Goal: Task Accomplishment & Management: Manage account settings

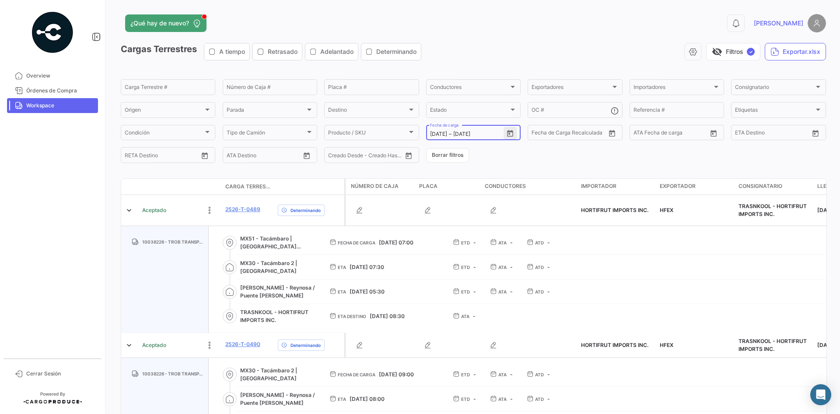
click at [509, 133] on icon "Open calendar" at bounding box center [510, 134] width 8 height 8
click at [529, 205] on div "4" at bounding box center [527, 205] width 14 height 16
type input "[DATE]"
click at [529, 205] on div "4" at bounding box center [527, 205] width 14 height 16
type input "[DATE]"
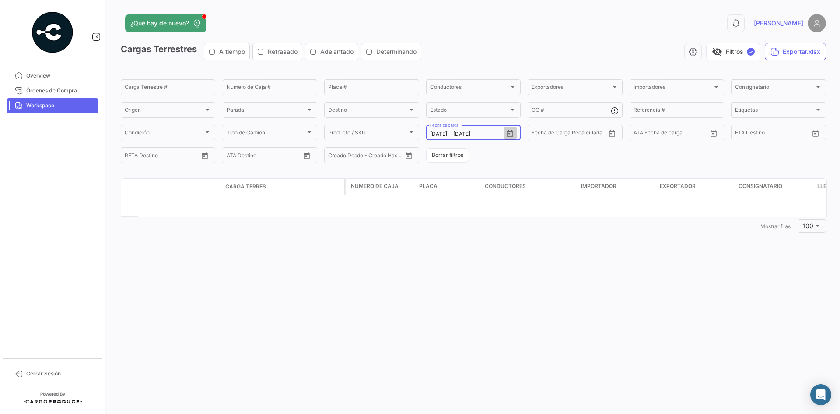
click at [511, 131] on icon "Open calendar" at bounding box center [510, 133] width 6 height 7
click at [514, 204] on div "3" at bounding box center [514, 205] width 14 height 16
type input "[DATE]"
click at [514, 204] on div "3" at bounding box center [514, 205] width 14 height 16
type input "[DATE]"
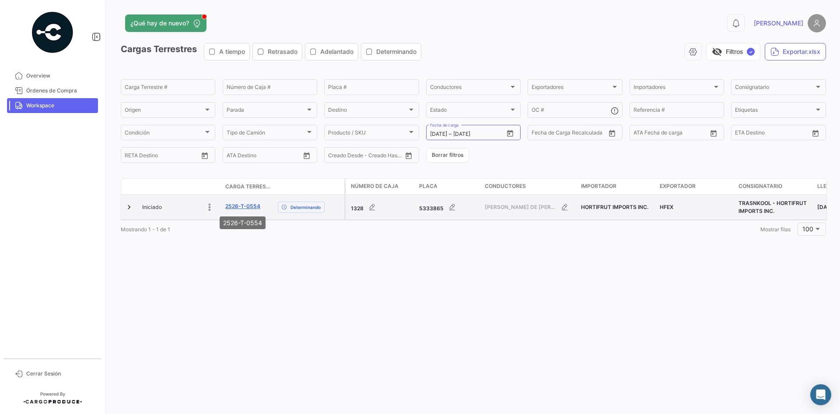
click at [248, 205] on link "2526-T-0554" at bounding box center [242, 206] width 35 height 8
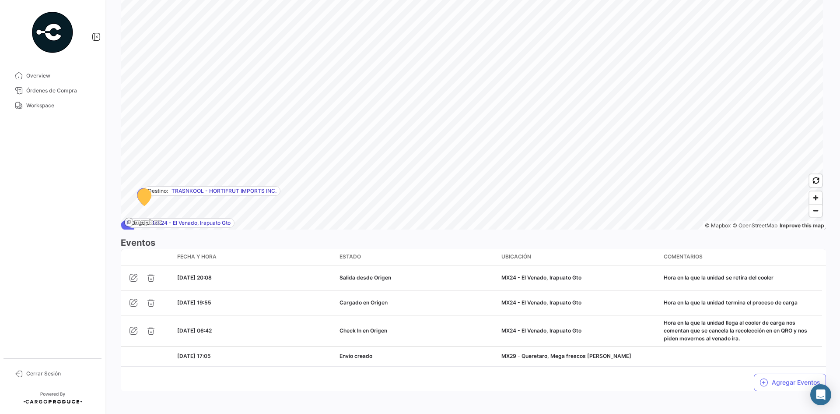
scroll to position [550, 0]
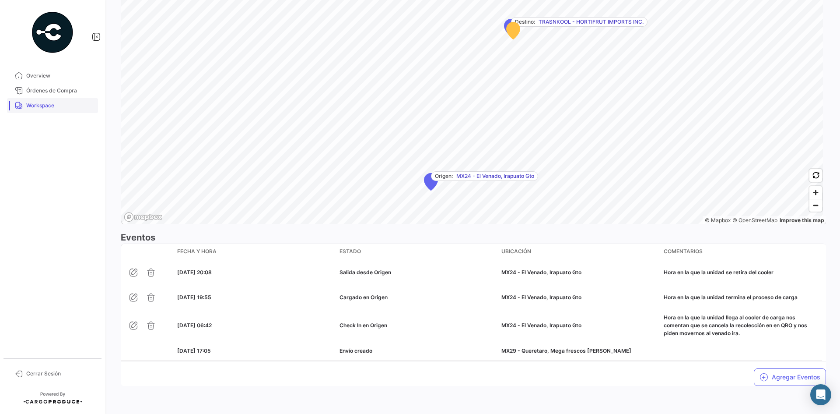
click at [52, 111] on link "Workspace" at bounding box center [52, 105] width 91 height 15
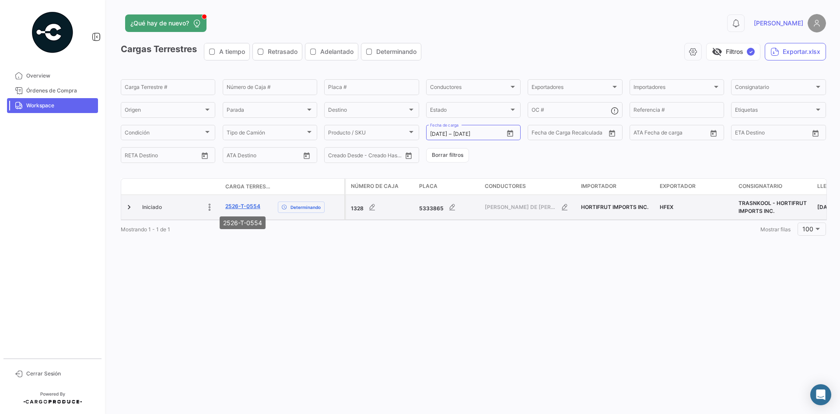
click at [248, 203] on link "2526-T-0554" at bounding box center [242, 206] width 35 height 8
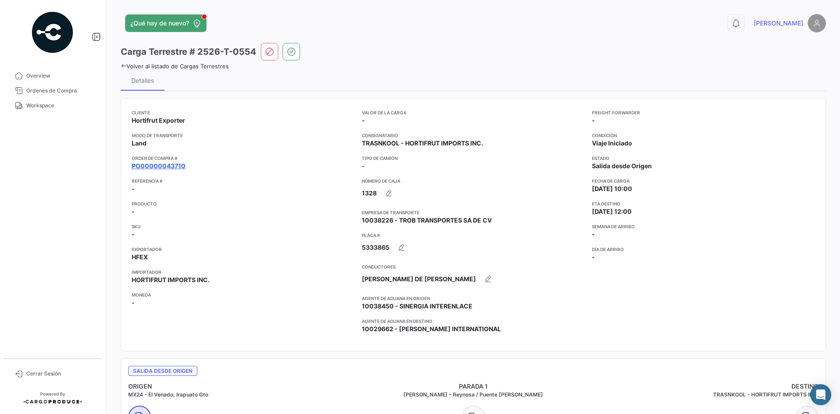
click at [164, 165] on link "PO00000043710" at bounding box center [159, 166] width 54 height 9
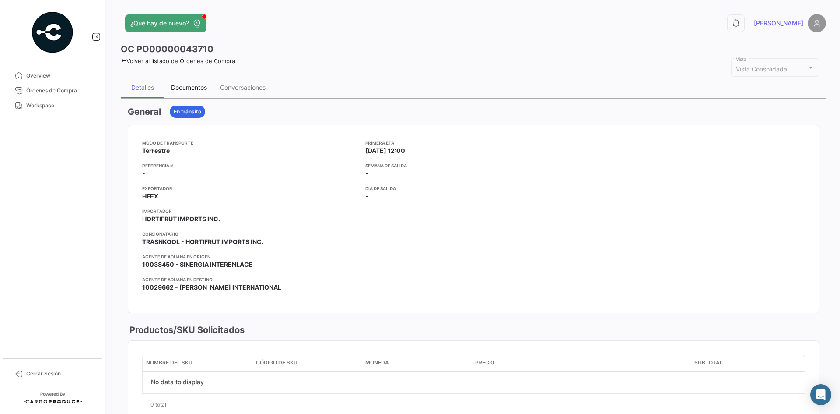
click at [182, 83] on div "Documentos" at bounding box center [189, 87] width 49 height 21
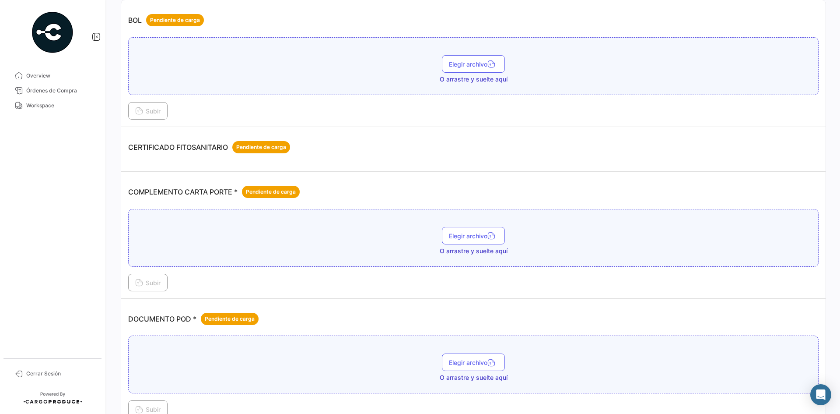
scroll to position [175, 0]
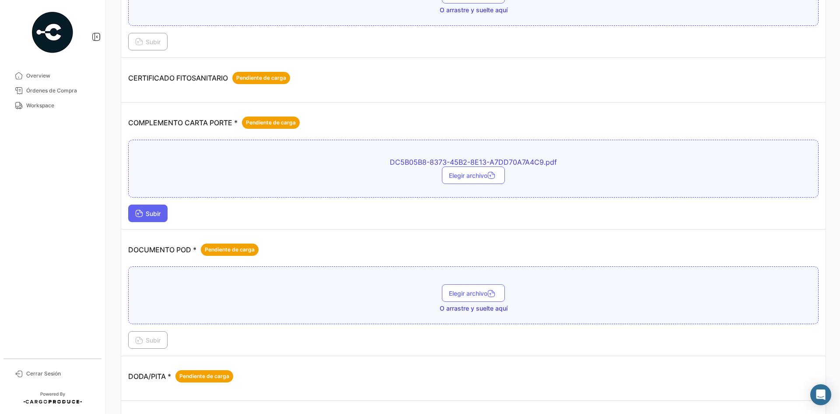
drag, startPoint x: 175, startPoint y: 215, endPoint x: 162, endPoint y: 216, distance: 13.2
click at [169, 216] on div "Subir" at bounding box center [473, 213] width 691 height 18
click at [161, 216] on span "Subir" at bounding box center [147, 213] width 25 height 7
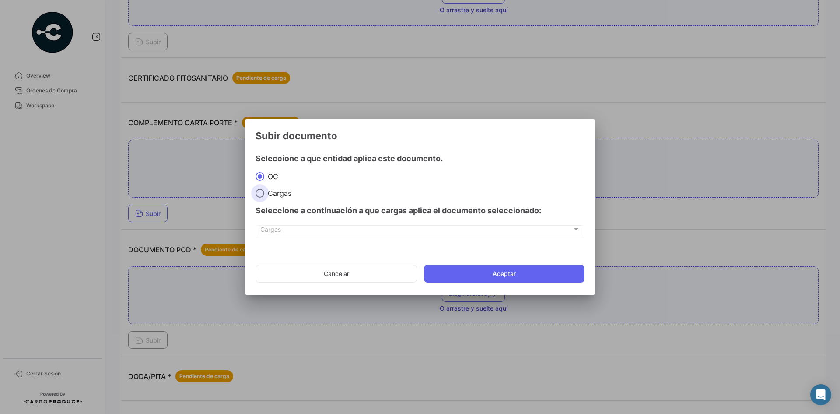
click at [280, 194] on span "Cargas" at bounding box center [277, 193] width 27 height 9
click at [264, 194] on input "Cargas" at bounding box center [260, 193] width 9 height 9
radio input "true"
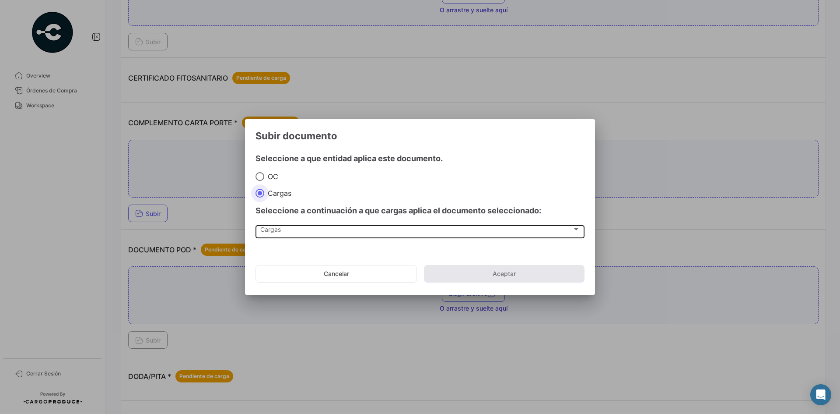
click at [337, 235] on div "Cargas Cargas" at bounding box center [420, 231] width 320 height 15
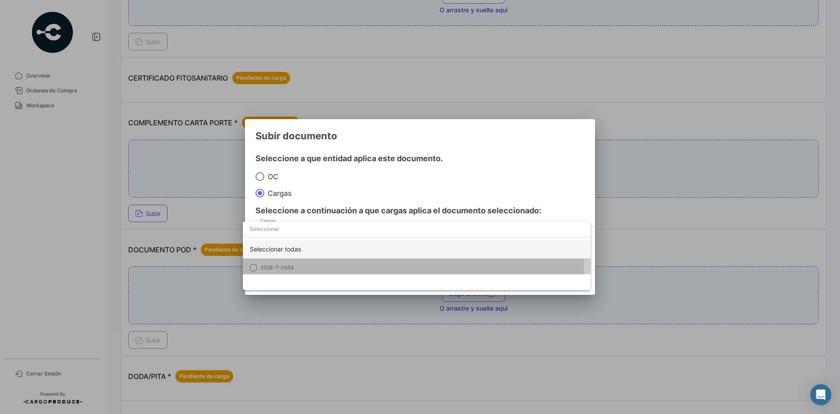
drag, startPoint x: 282, startPoint y: 266, endPoint x: 299, endPoint y: 250, distance: 23.6
click at [280, 265] on span "2526-T-0554" at bounding box center [277, 267] width 34 height 7
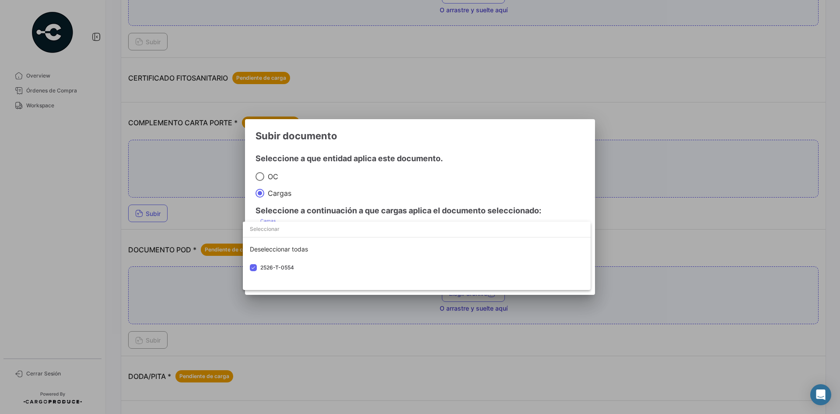
click at [477, 157] on div at bounding box center [420, 207] width 840 height 414
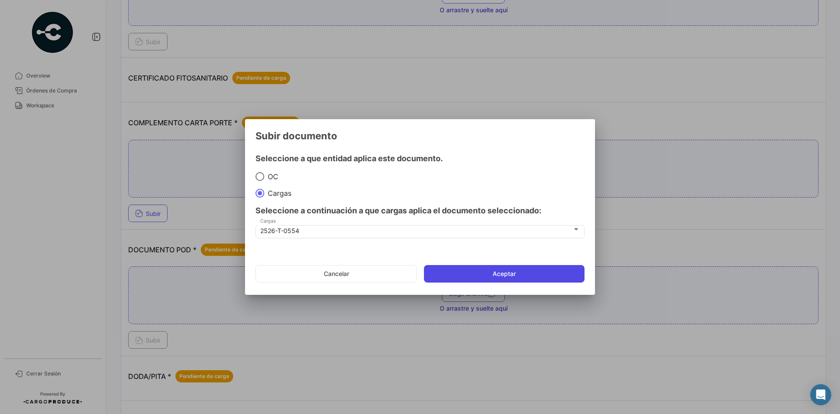
click at [484, 265] on button "Aceptar" at bounding box center [504, 274] width 161 height 18
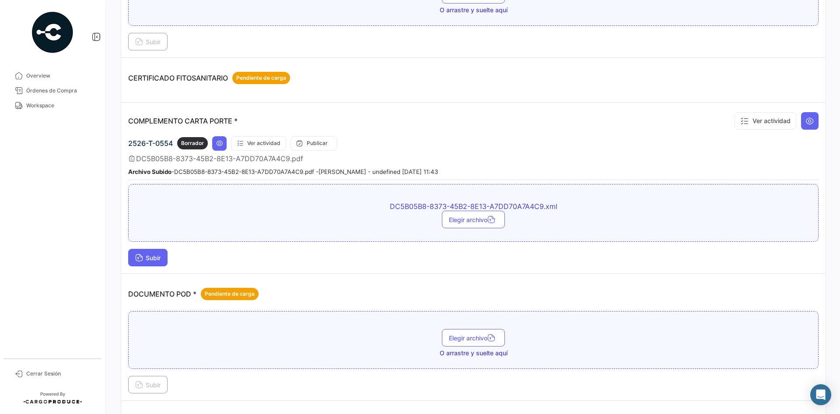
click at [157, 257] on span "Subir" at bounding box center [147, 257] width 25 height 7
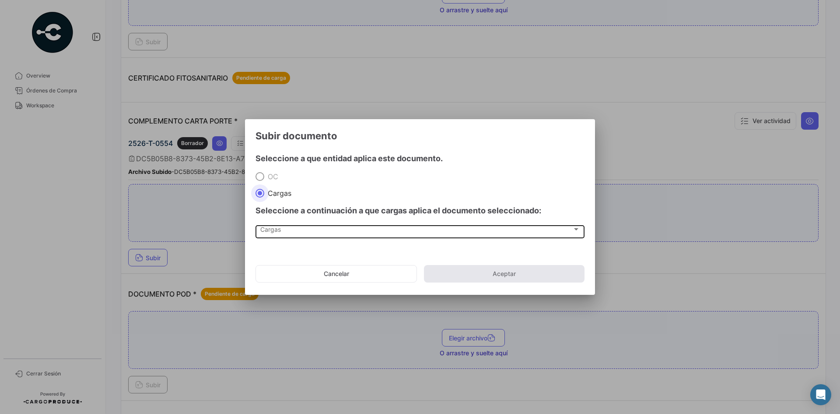
click at [295, 236] on div "Cargas Cargas" at bounding box center [420, 231] width 320 height 15
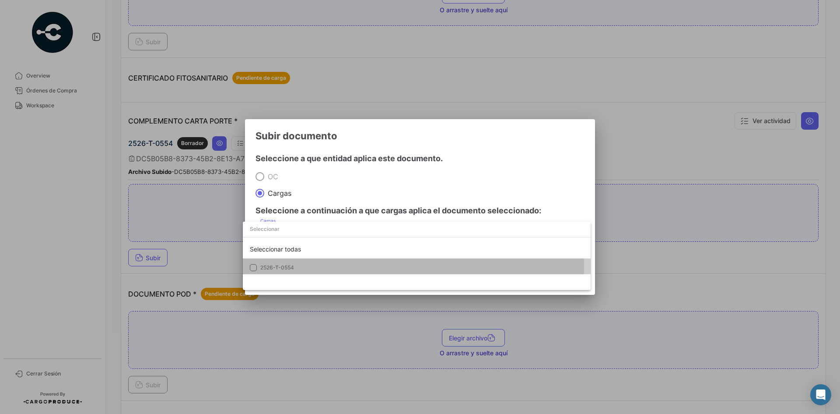
click at [274, 268] on span "2526-T-0554" at bounding box center [277, 267] width 34 height 7
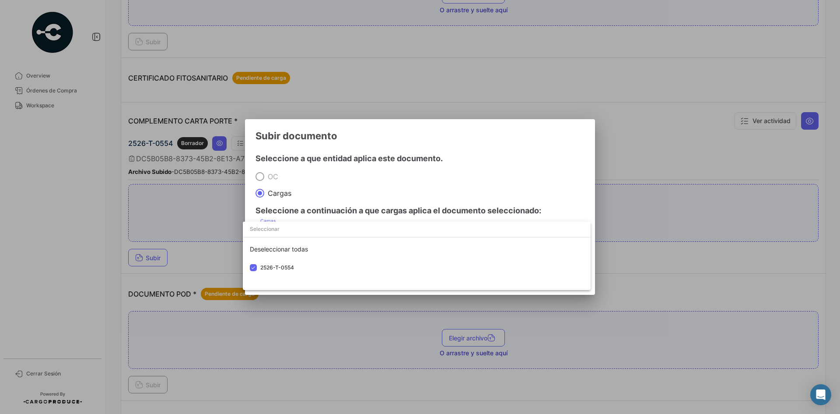
click at [472, 157] on div at bounding box center [420, 207] width 840 height 414
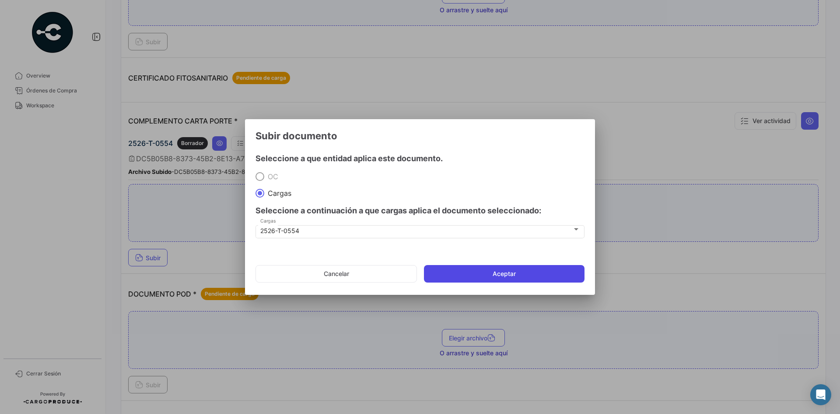
drag, startPoint x: 481, startPoint y: 277, endPoint x: 476, endPoint y: 274, distance: 5.7
click at [481, 278] on button "Aceptar" at bounding box center [504, 274] width 161 height 18
